Goal: Use online tool/utility: Utilize a website feature to perform a specific function

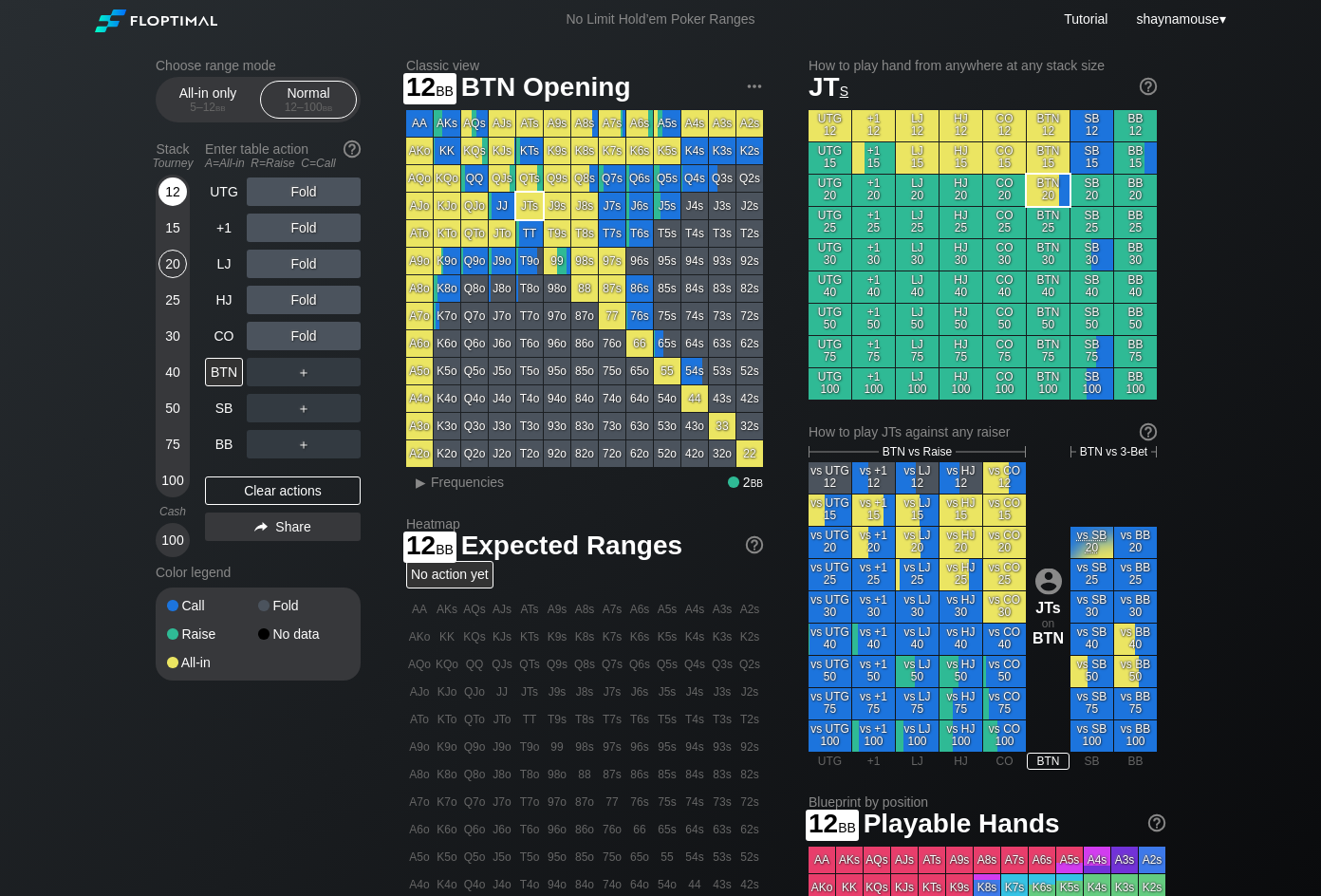
click at [178, 196] on div "12" at bounding box center [173, 192] width 29 height 29
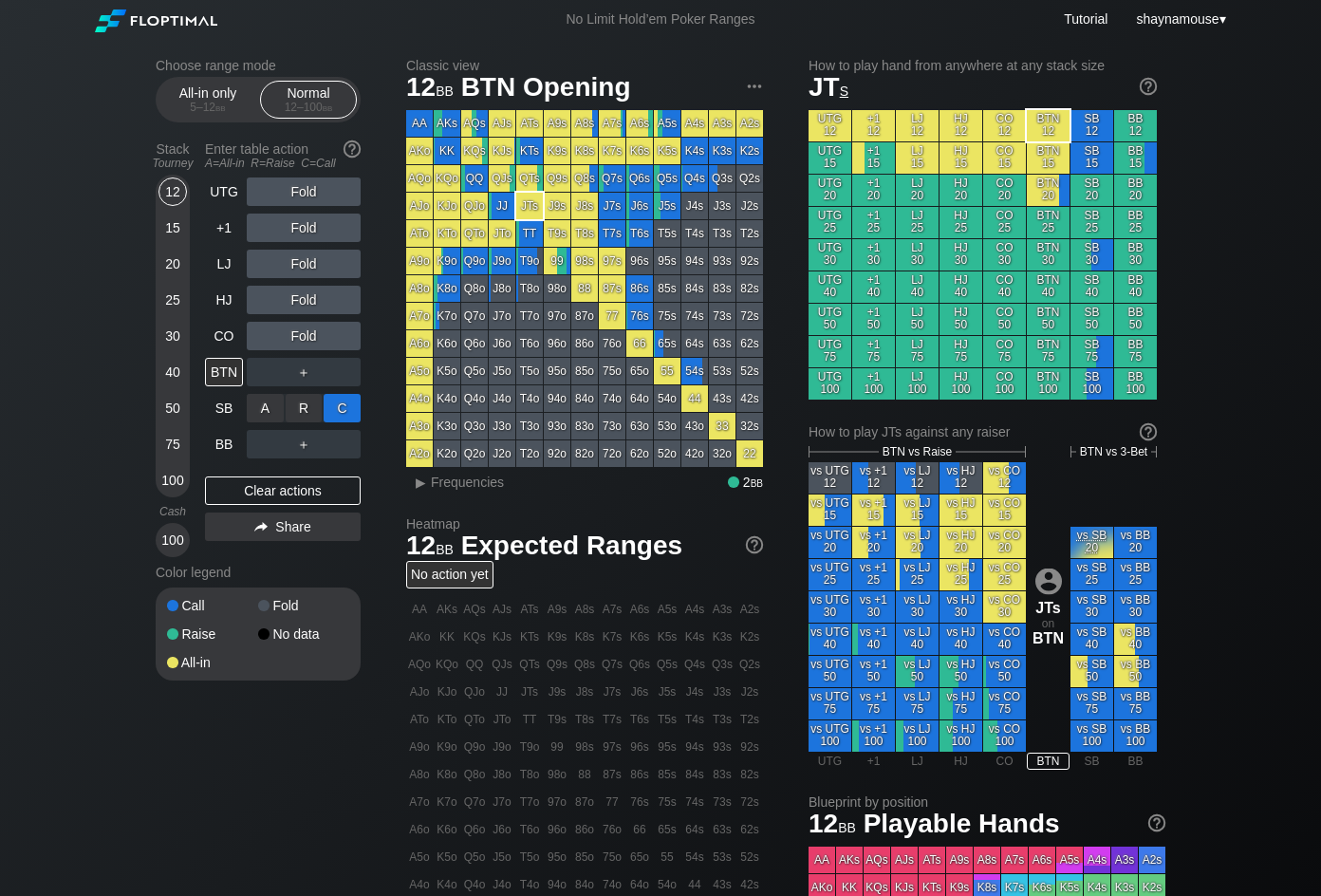
click at [339, 405] on div "C ✕" at bounding box center [342, 408] width 37 height 29
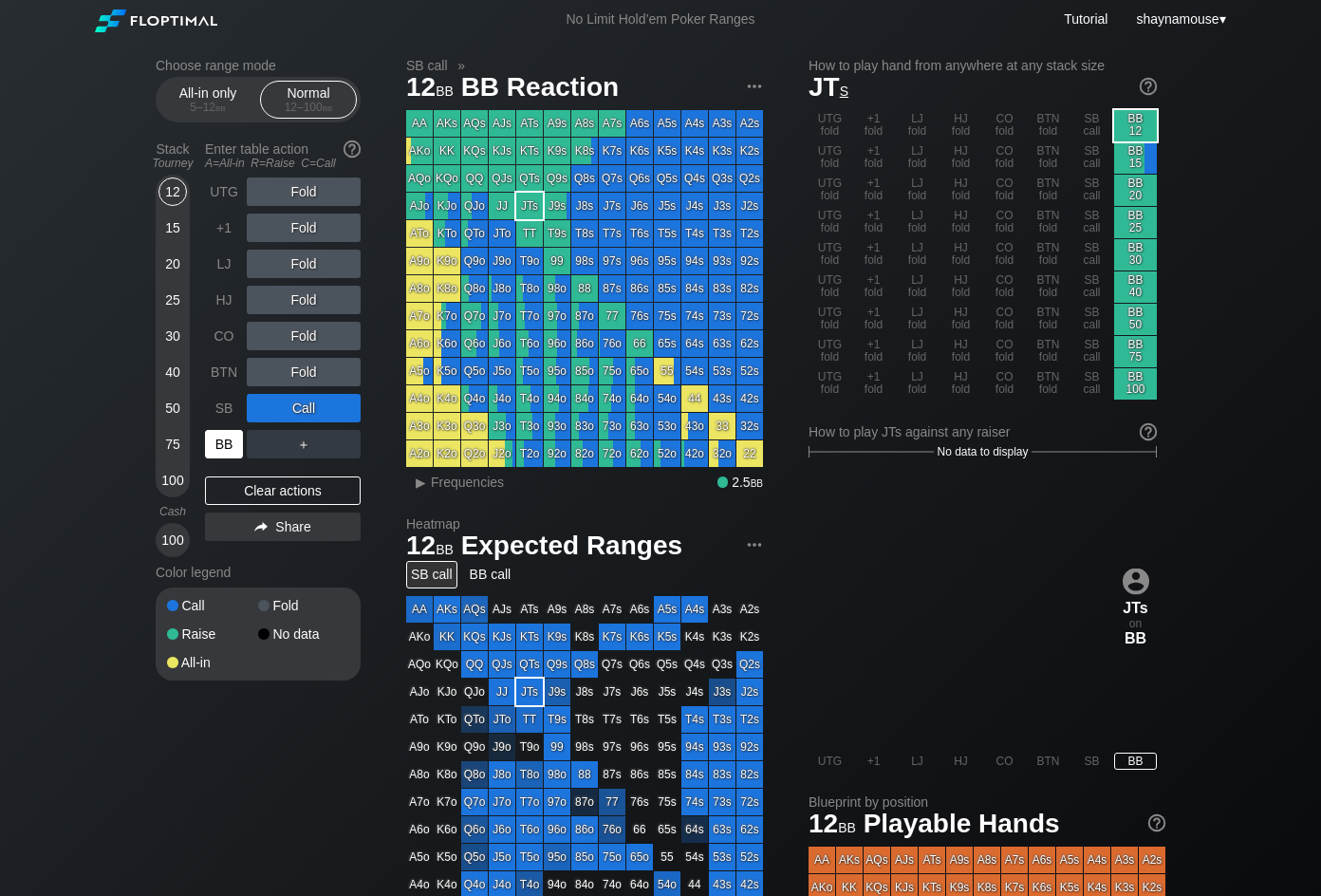
click at [220, 442] on div "BB" at bounding box center [223, 445] width 38 height 29
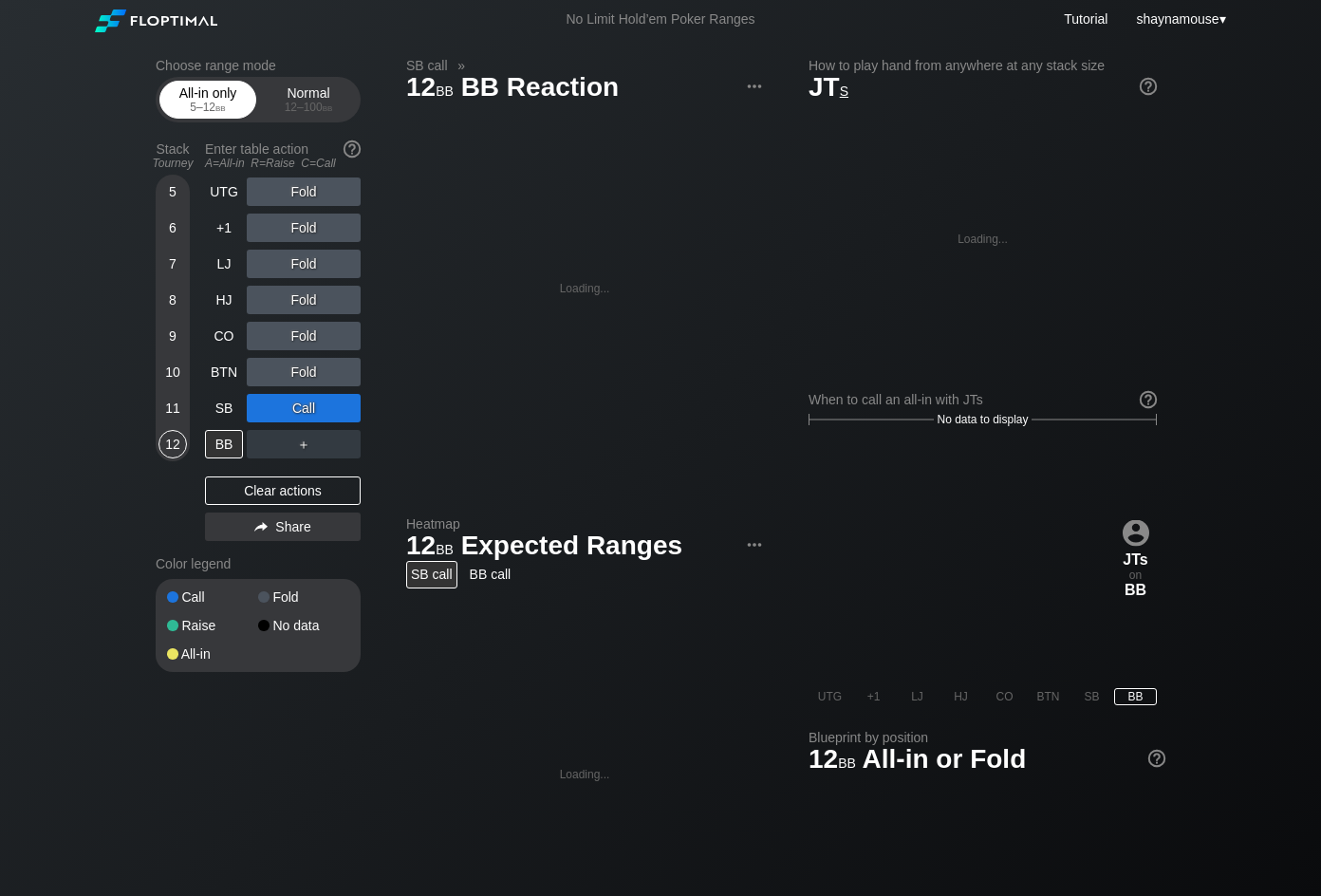
click at [208, 100] on div "5 – 12 bb" at bounding box center [207, 107] width 80 height 13
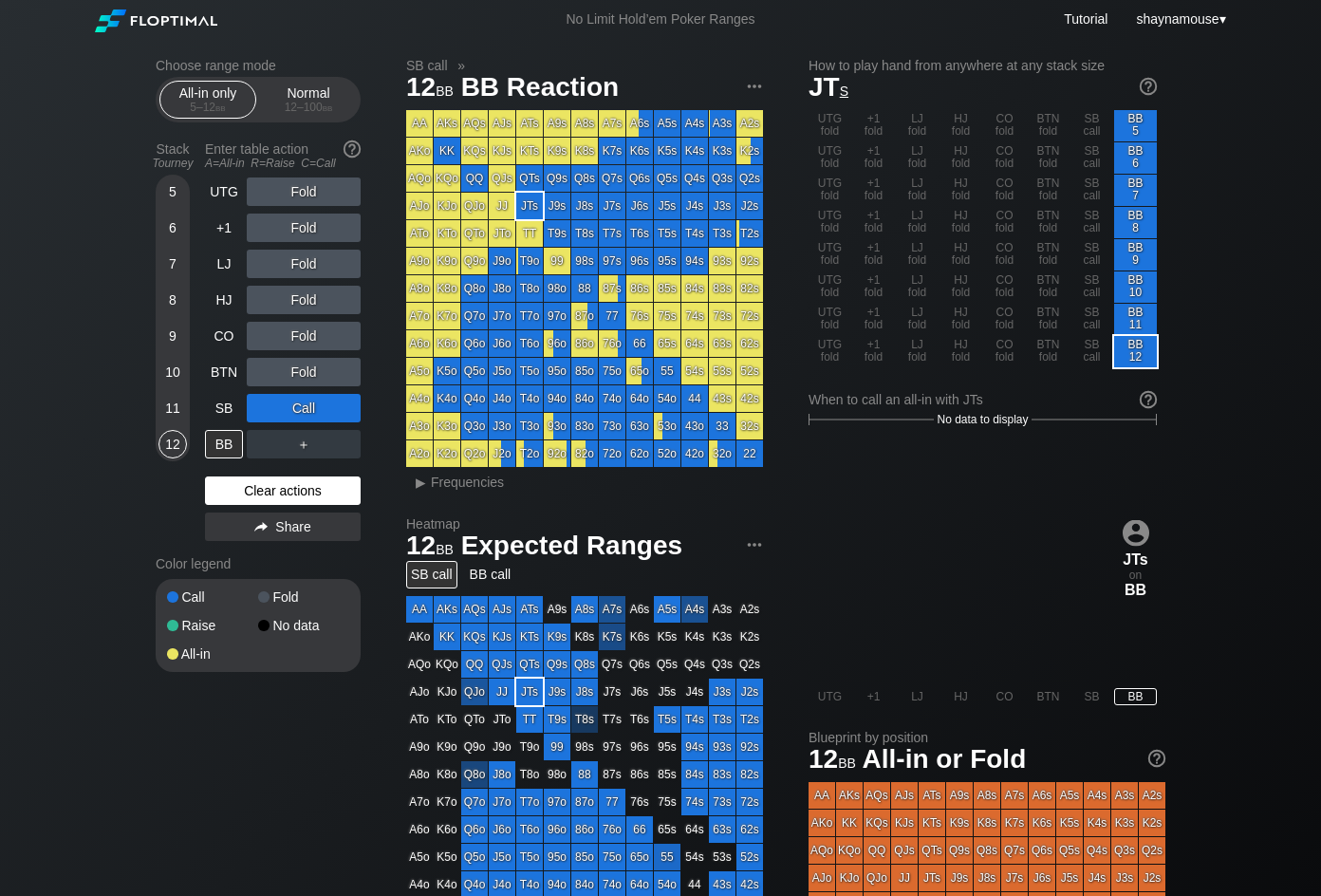
click at [292, 477] on div "Clear actions" at bounding box center [283, 491] width 156 height 29
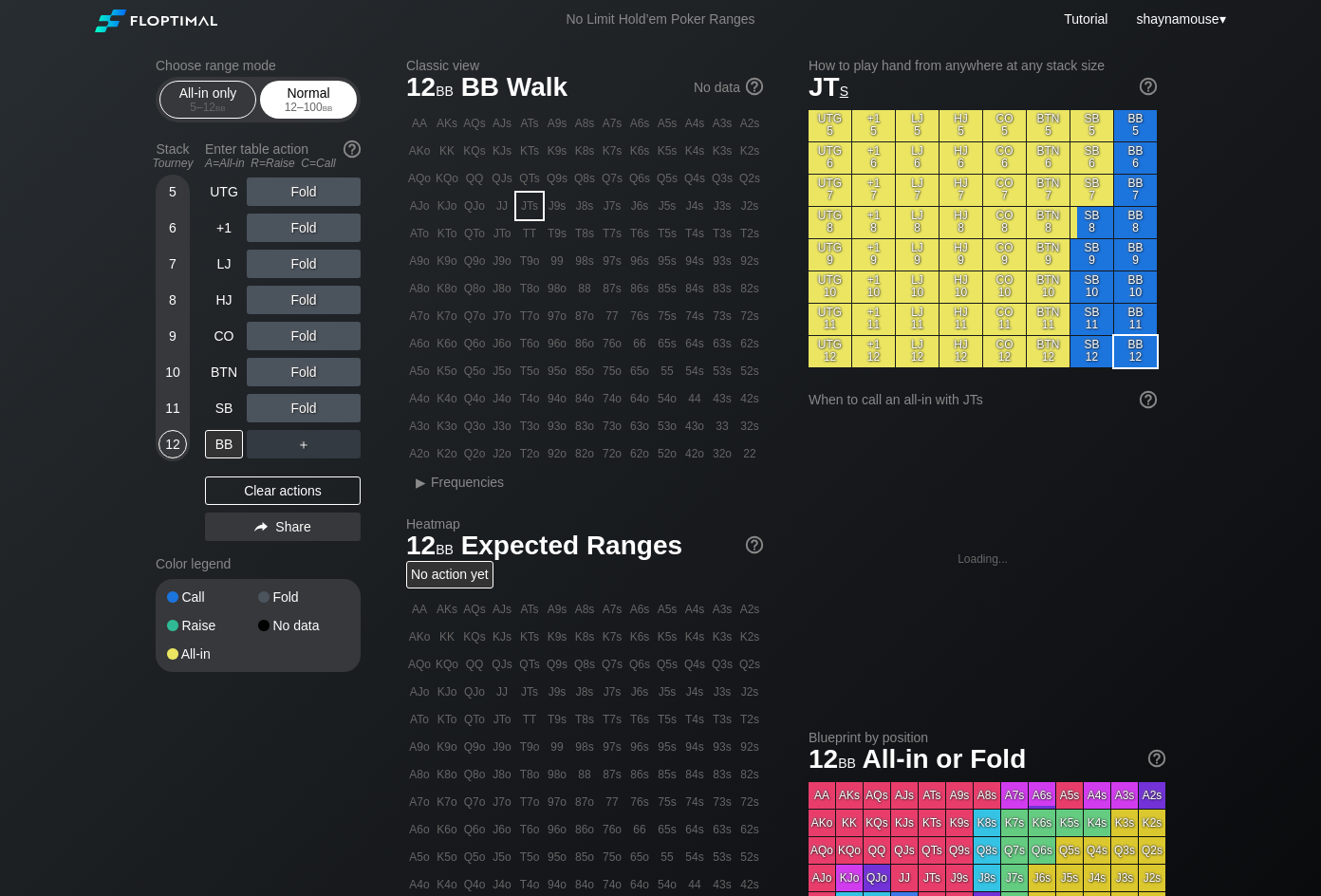
click at [326, 102] on span "bb" at bounding box center [327, 107] width 11 height 13
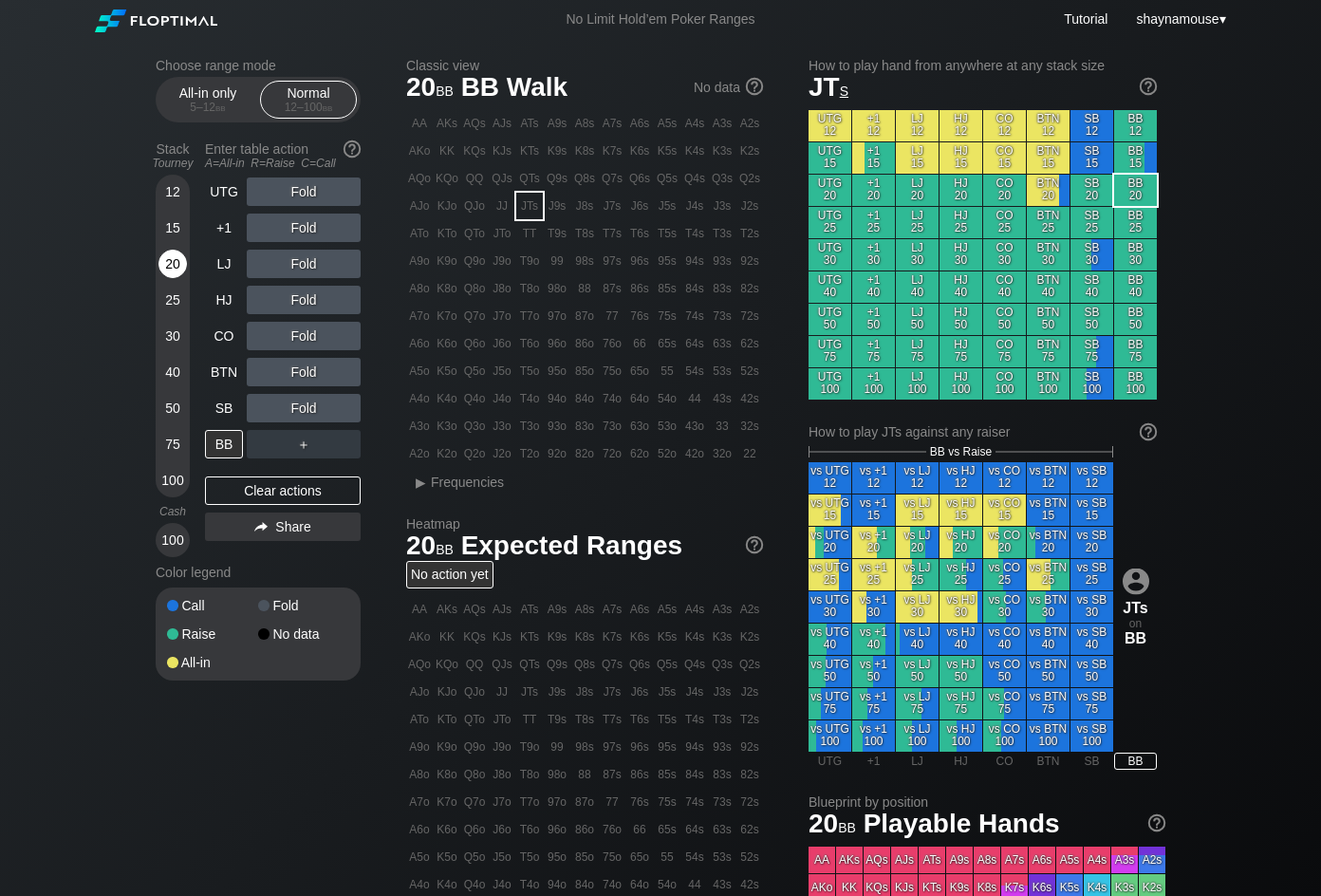
click at [174, 262] on div "20" at bounding box center [173, 264] width 29 height 29
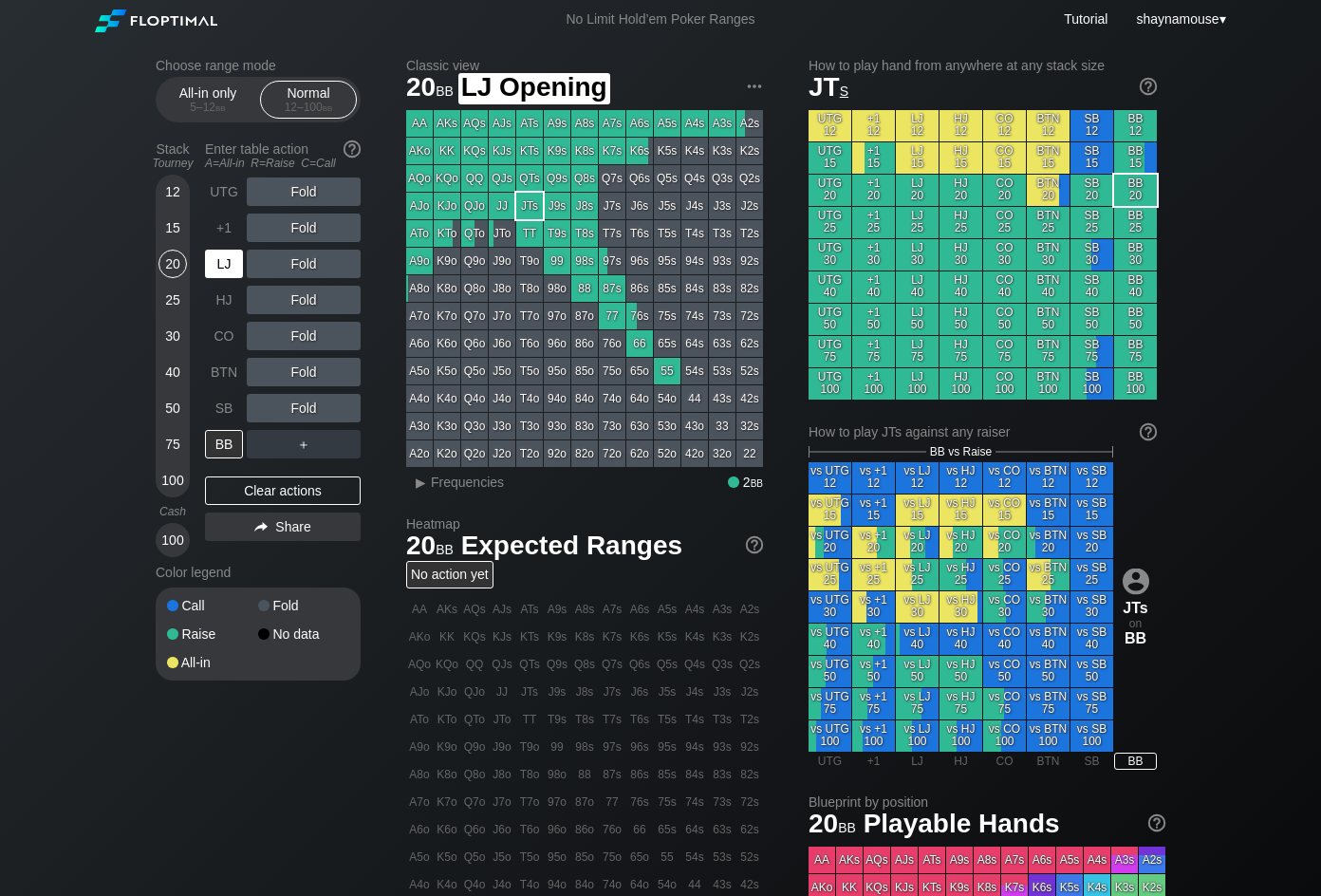
click at [218, 255] on div "LJ" at bounding box center [223, 264] width 38 height 29
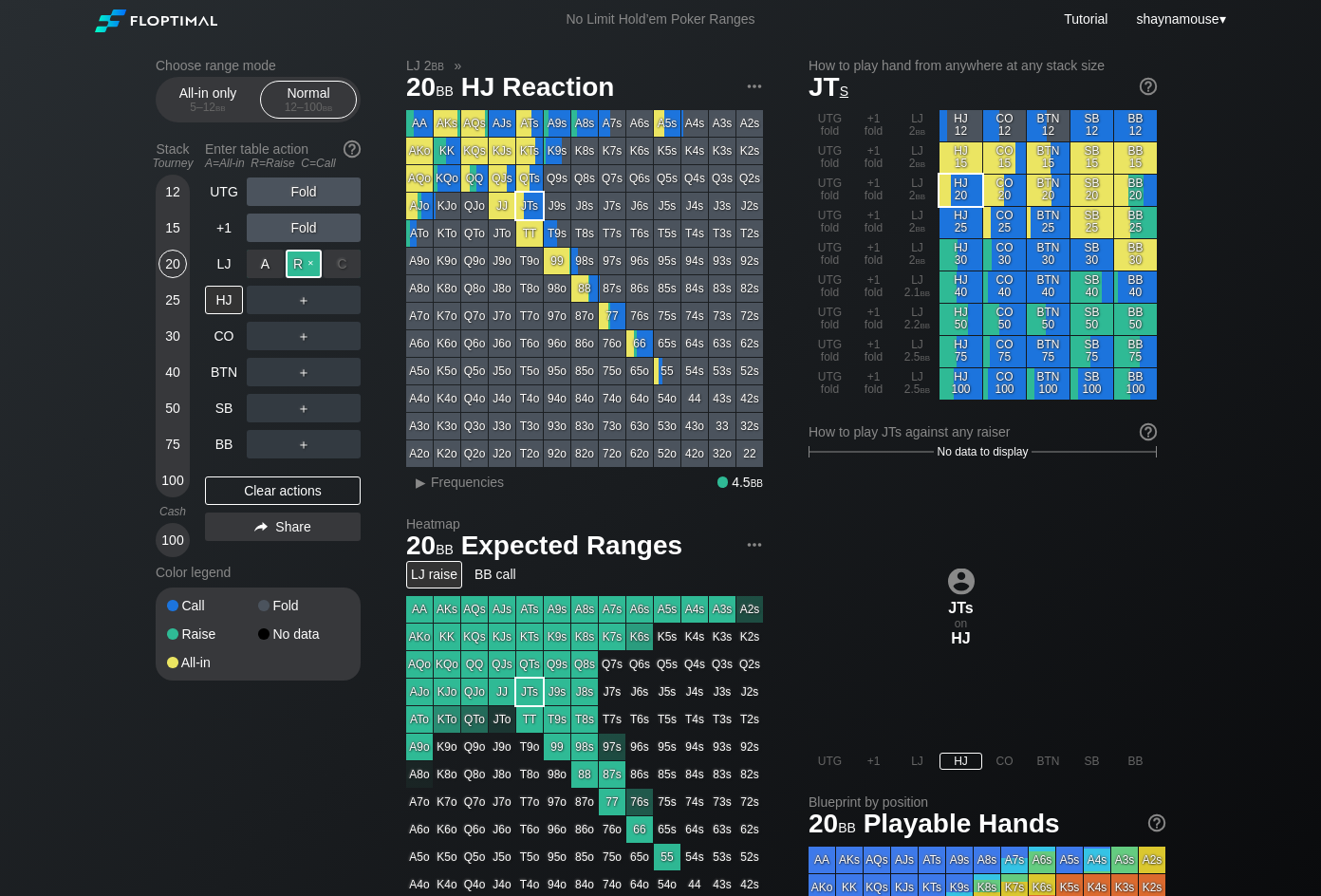
click at [303, 260] on div "R ✕" at bounding box center [304, 264] width 37 height 29
click at [266, 505] on div "UTG Fold +1 Fold LJ Raise HJ ＋ CO ＋ BTN ＋ SB ＋ BB ＋ Clear actions Share" at bounding box center [283, 367] width 156 height 379
click at [283, 495] on div "Clear actions" at bounding box center [283, 491] width 156 height 29
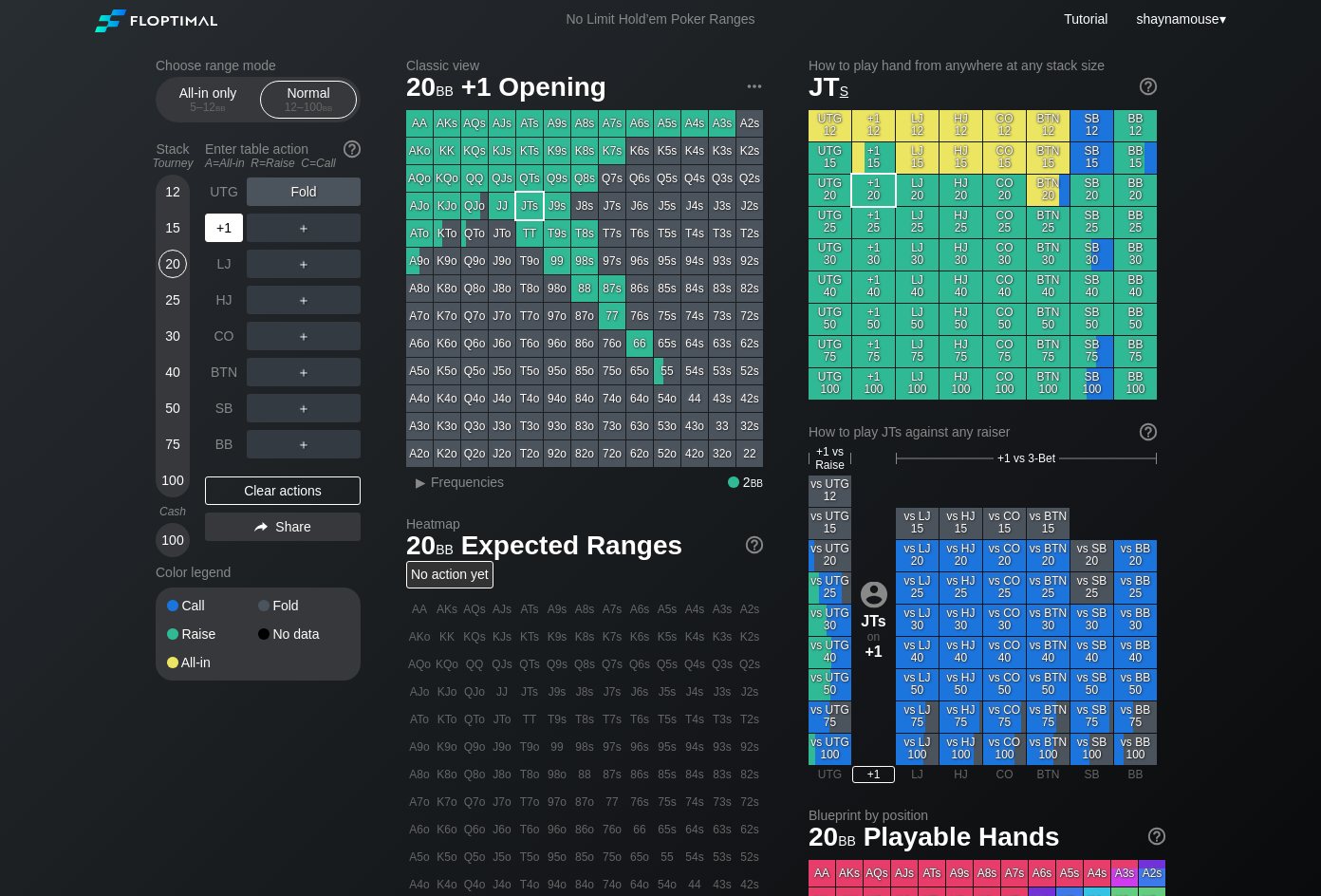
click at [232, 234] on div "+1" at bounding box center [223, 228] width 38 height 29
click at [304, 234] on div "R ✕" at bounding box center [304, 228] width 37 height 29
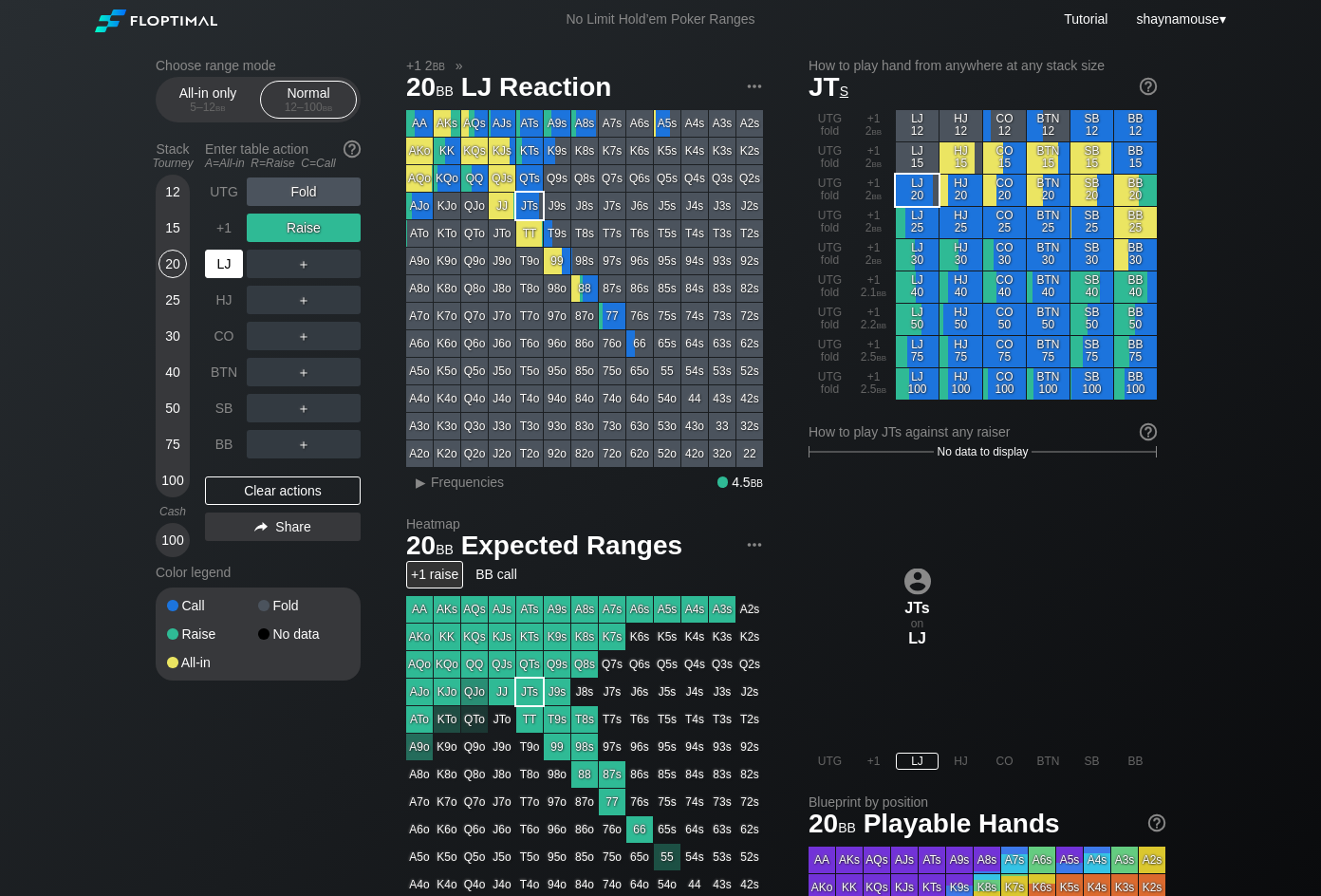
click at [232, 262] on div "LJ" at bounding box center [223, 264] width 38 height 29
click at [271, 487] on div "Clear actions" at bounding box center [283, 491] width 156 height 29
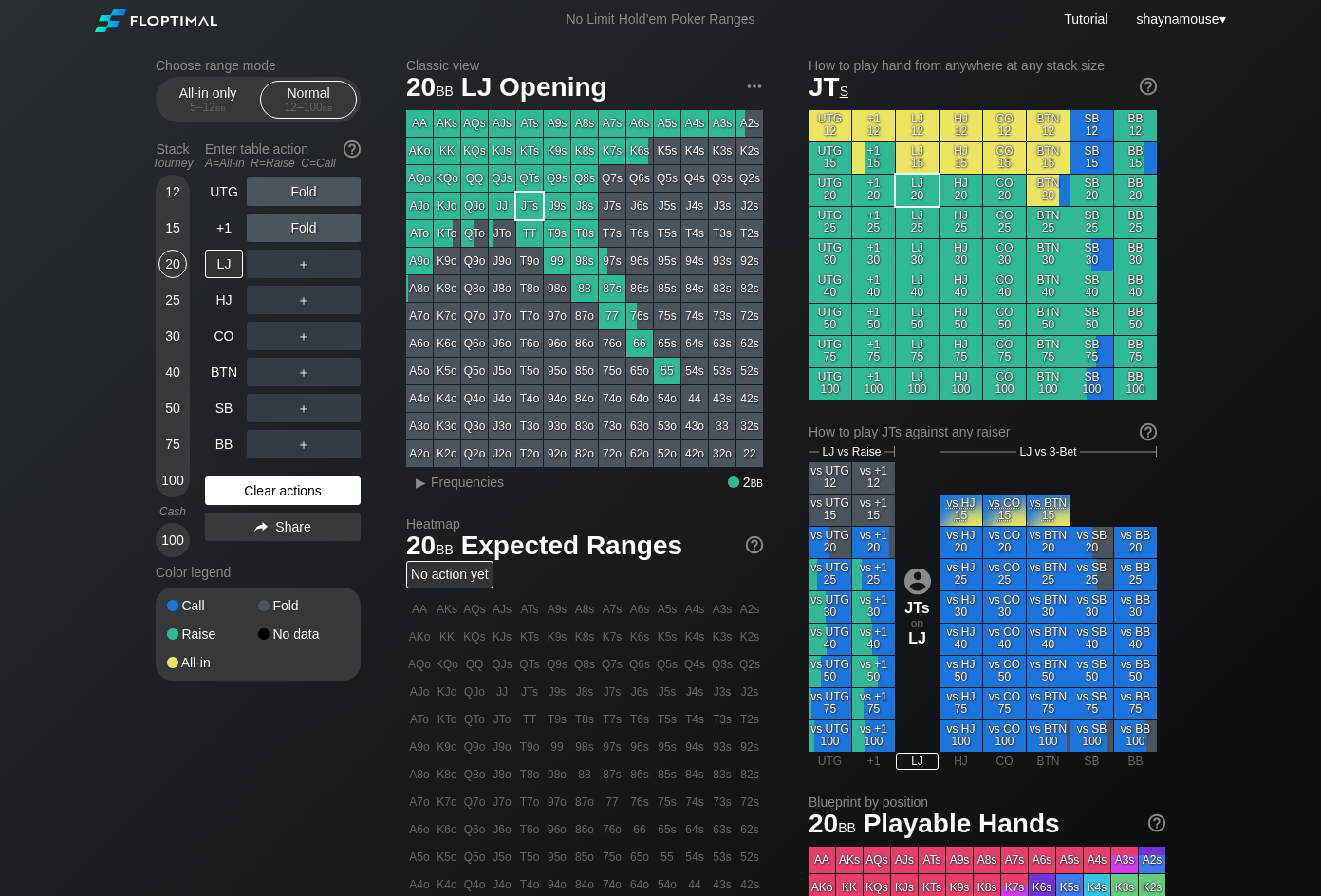
click at [271, 487] on div "Clear actions" at bounding box center [283, 491] width 156 height 29
